Goal: Download file/media

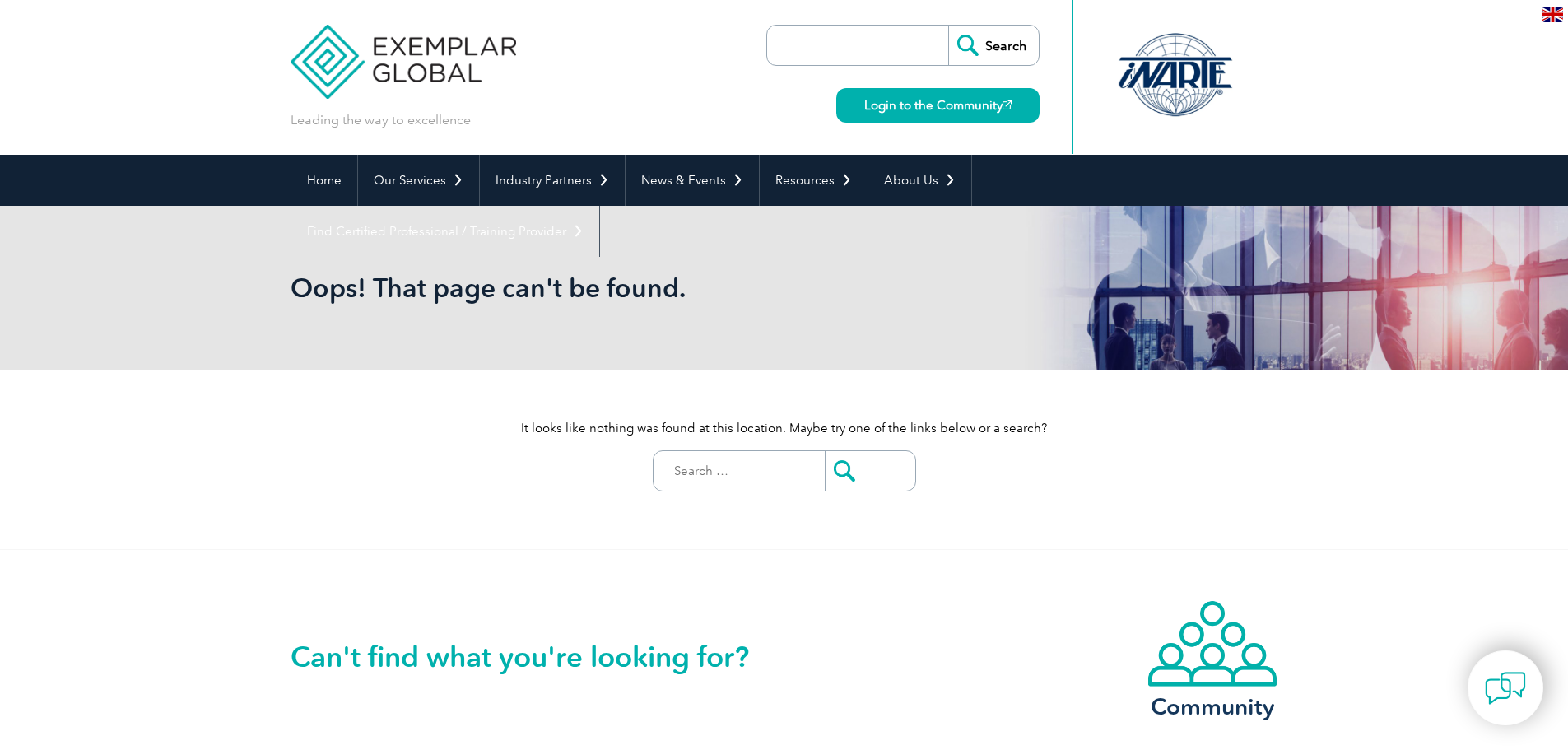
click at [444, 54] on img at bounding box center [403, 49] width 226 height 99
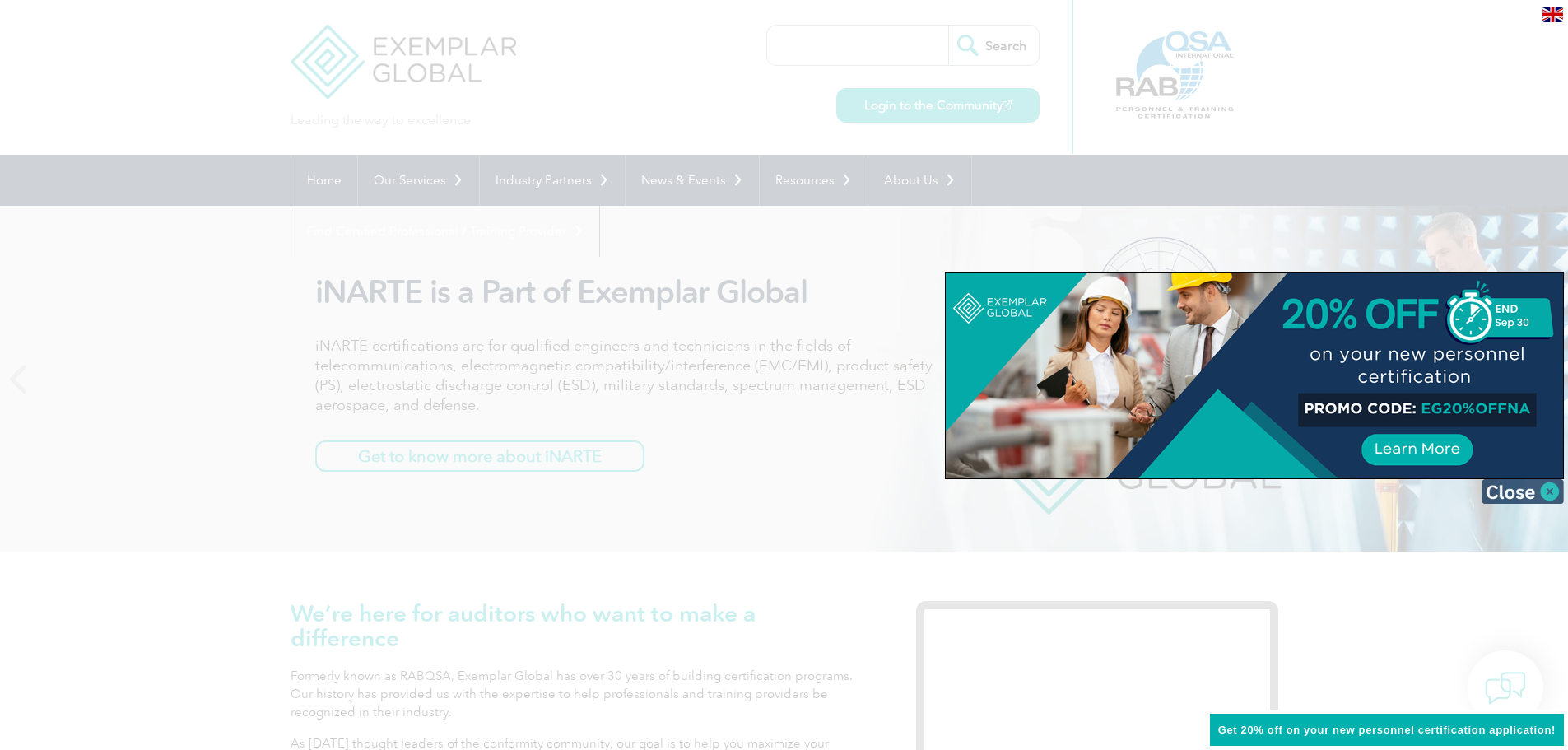
click at [1538, 485] on img at bounding box center [1522, 491] width 83 height 25
